Goal: Communication & Community: Answer question/provide support

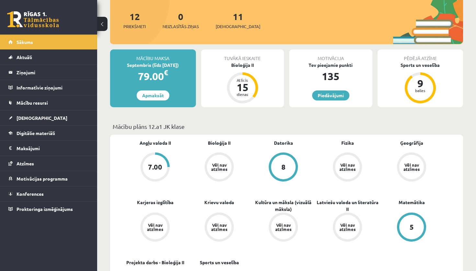
scroll to position [88, 0]
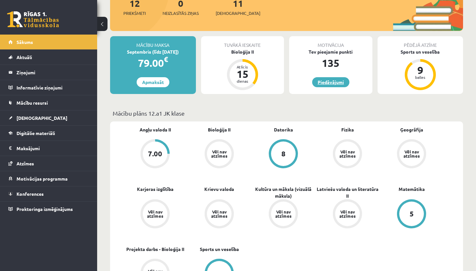
click at [333, 81] on link "Piedāvājumi" at bounding box center [330, 82] width 37 height 10
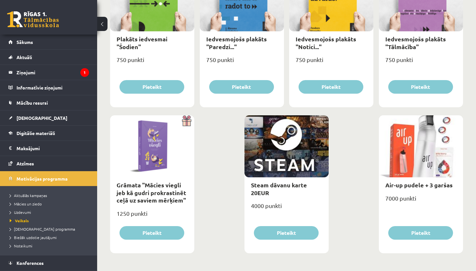
scroll to position [722, 0]
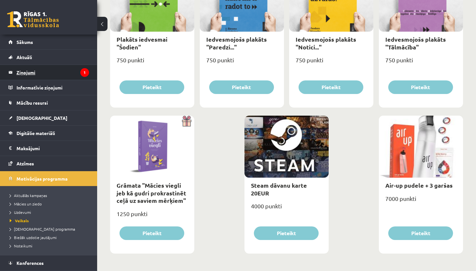
click at [35, 74] on legend "Ziņojumi 1" at bounding box center [53, 72] width 72 height 15
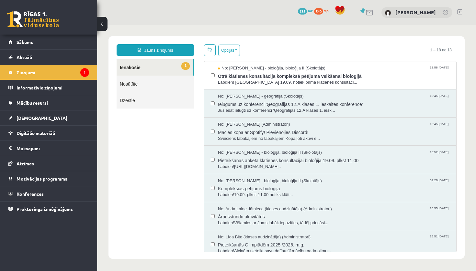
click at [150, 67] on link "1 Ienākošie" at bounding box center [154, 67] width 76 height 17
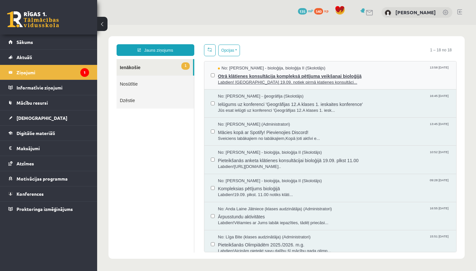
click at [295, 72] on span "Otrā klātienes konsultācija kompleksā pētījuma veikšanai bioloģijā" at bounding box center [334, 76] width 232 height 8
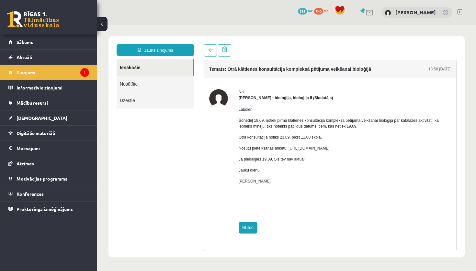
click at [244, 229] on link "Atbildēt" at bounding box center [247, 228] width 19 height 12
type input "**********"
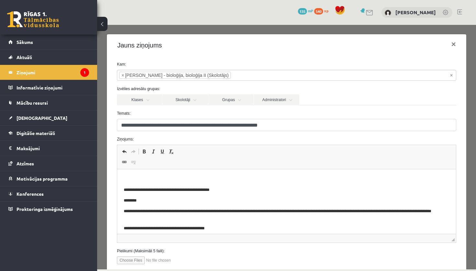
click at [104, 24] on button at bounding box center [102, 24] width 10 height 14
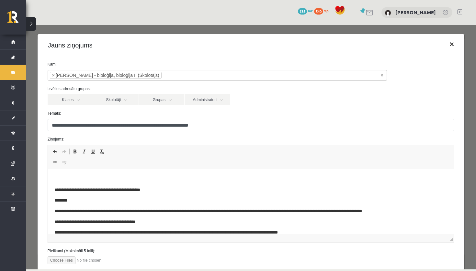
click at [451, 44] on button "×" at bounding box center [451, 44] width 15 height 18
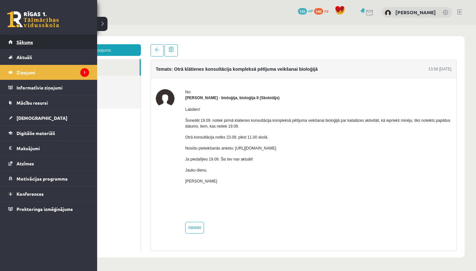
click at [22, 39] on link "Sākums" at bounding box center [48, 42] width 81 height 15
